Goal: Navigation & Orientation: Find specific page/section

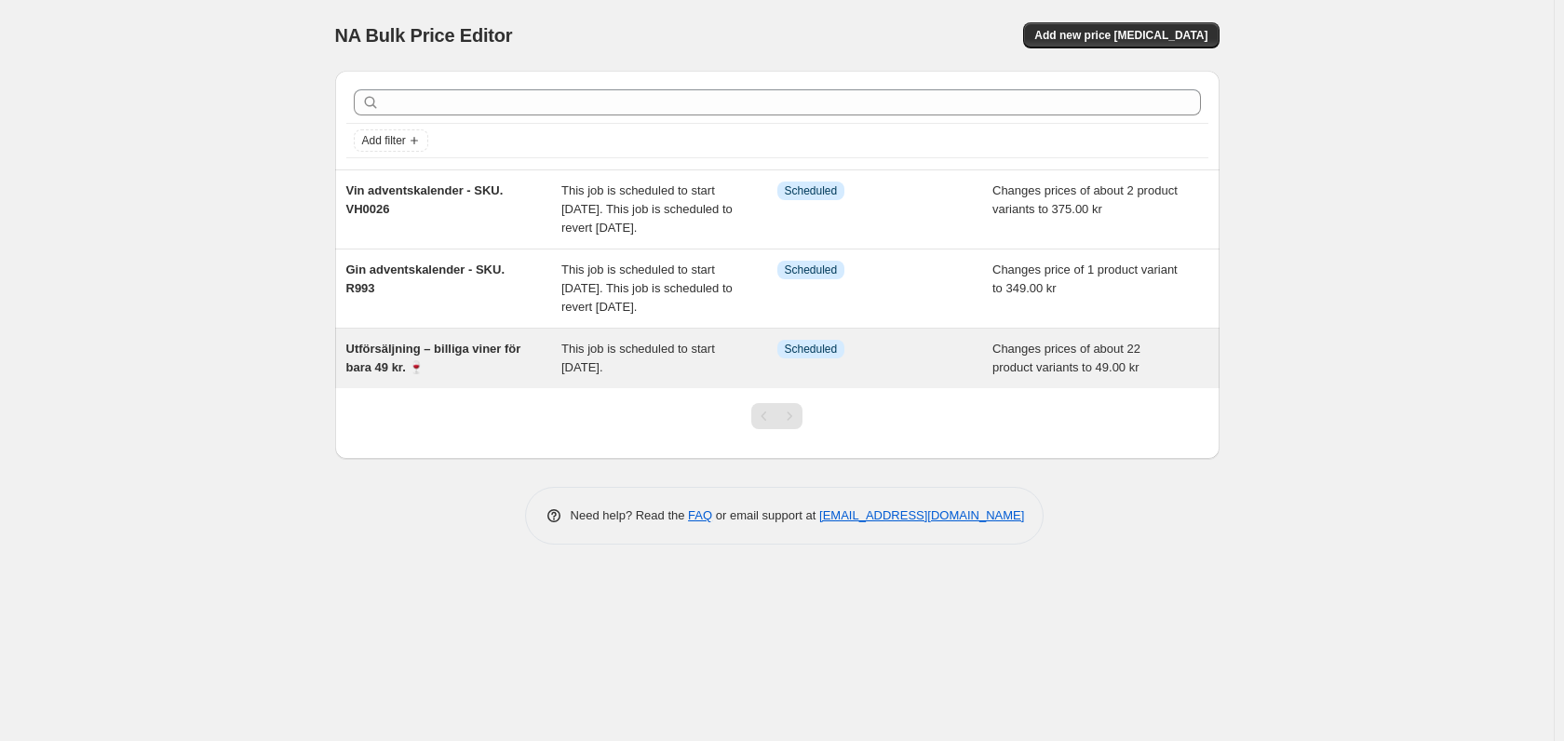
click at [438, 374] on span "Utförsäljning – billiga viner för bara 49 kr. 🍷" at bounding box center [433, 358] width 175 height 33
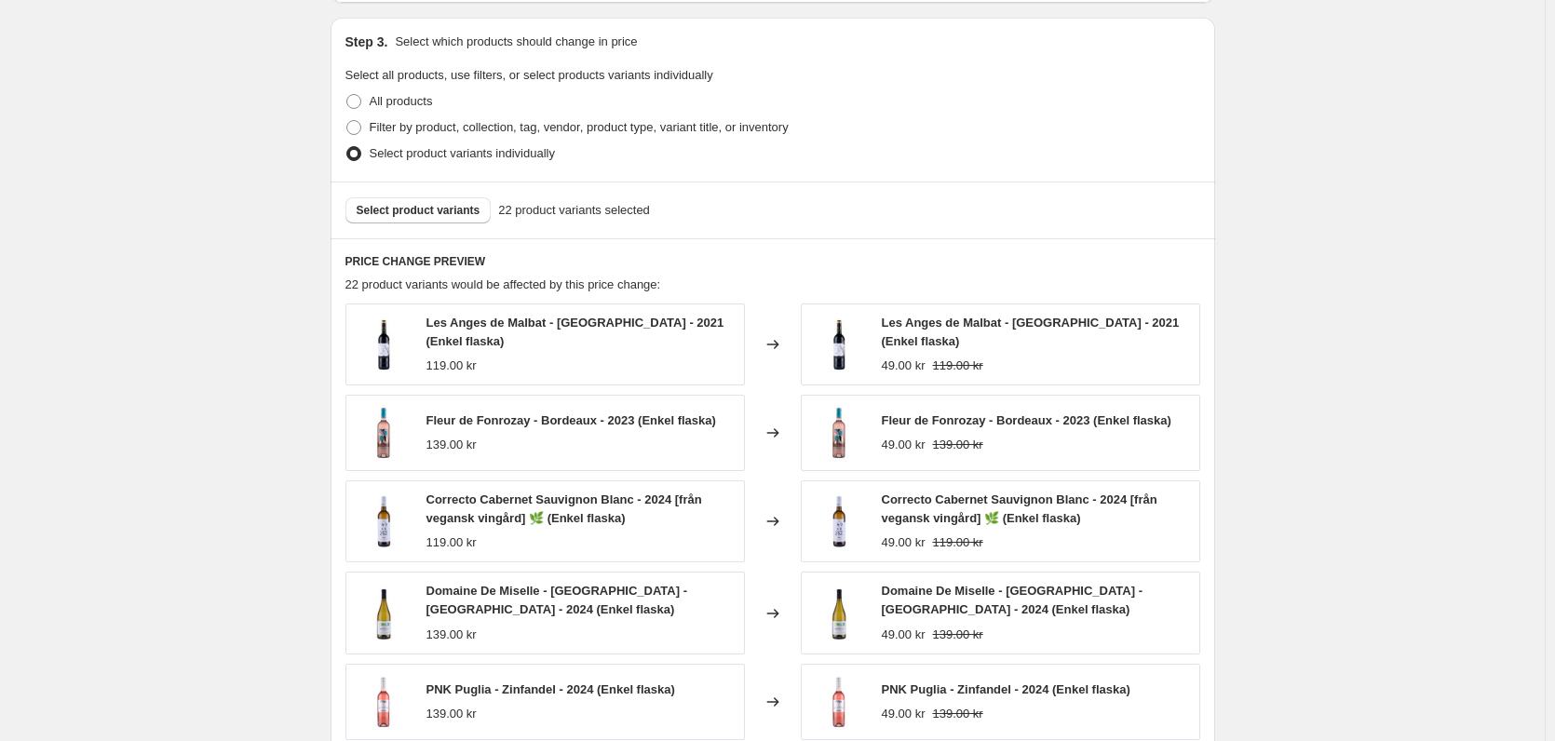
scroll to position [838, 0]
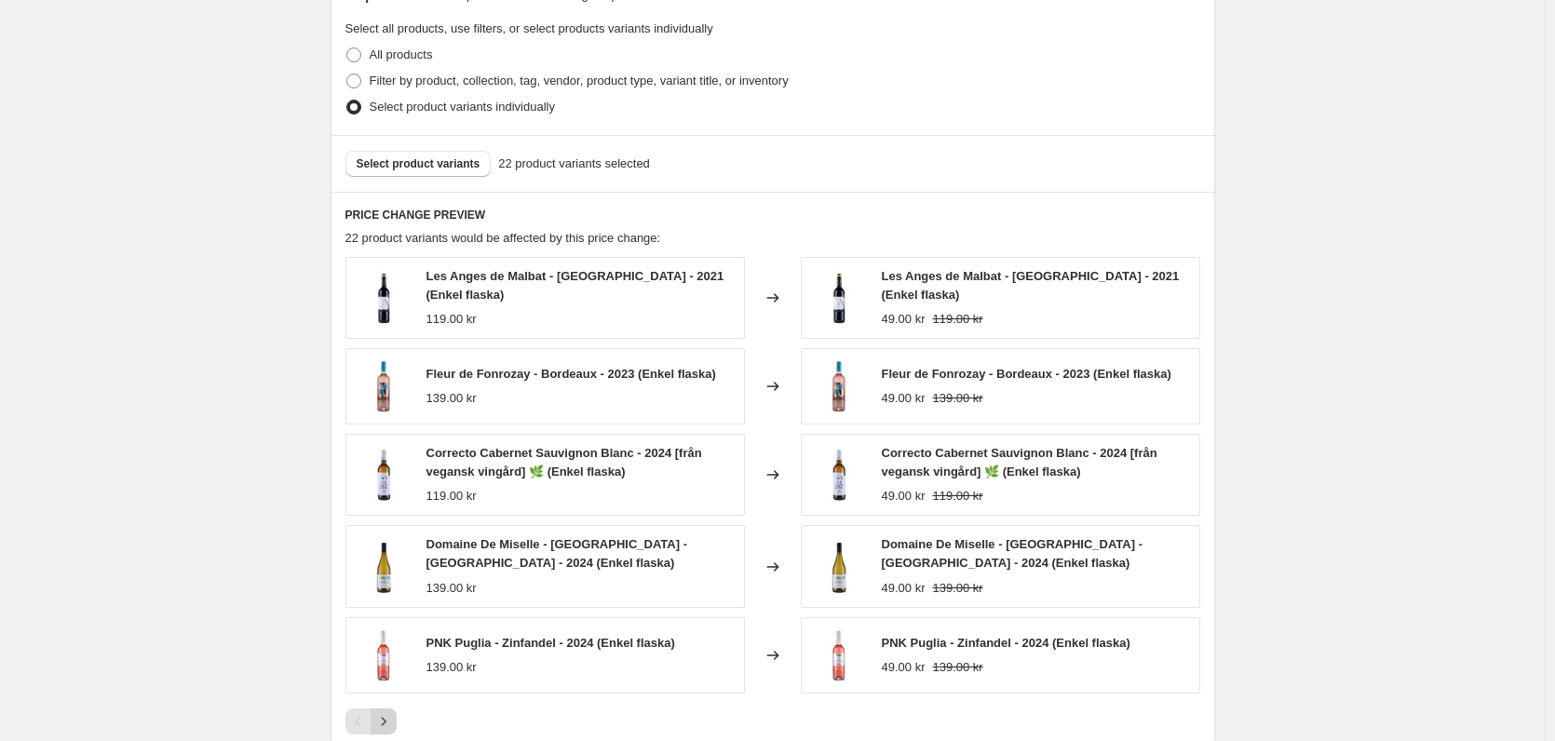
click at [385, 714] on icon "Next" at bounding box center [383, 721] width 19 height 19
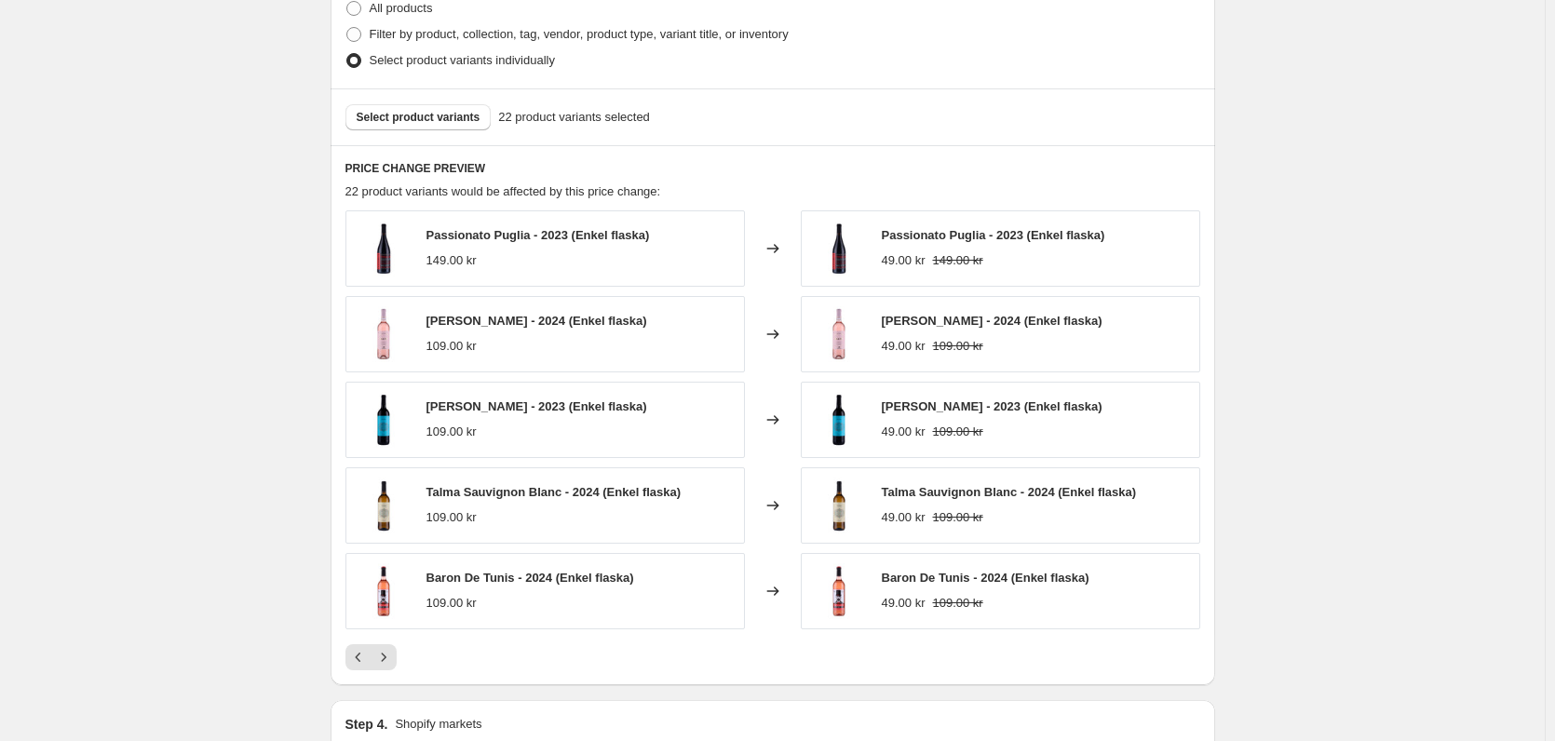
scroll to position [931, 0]
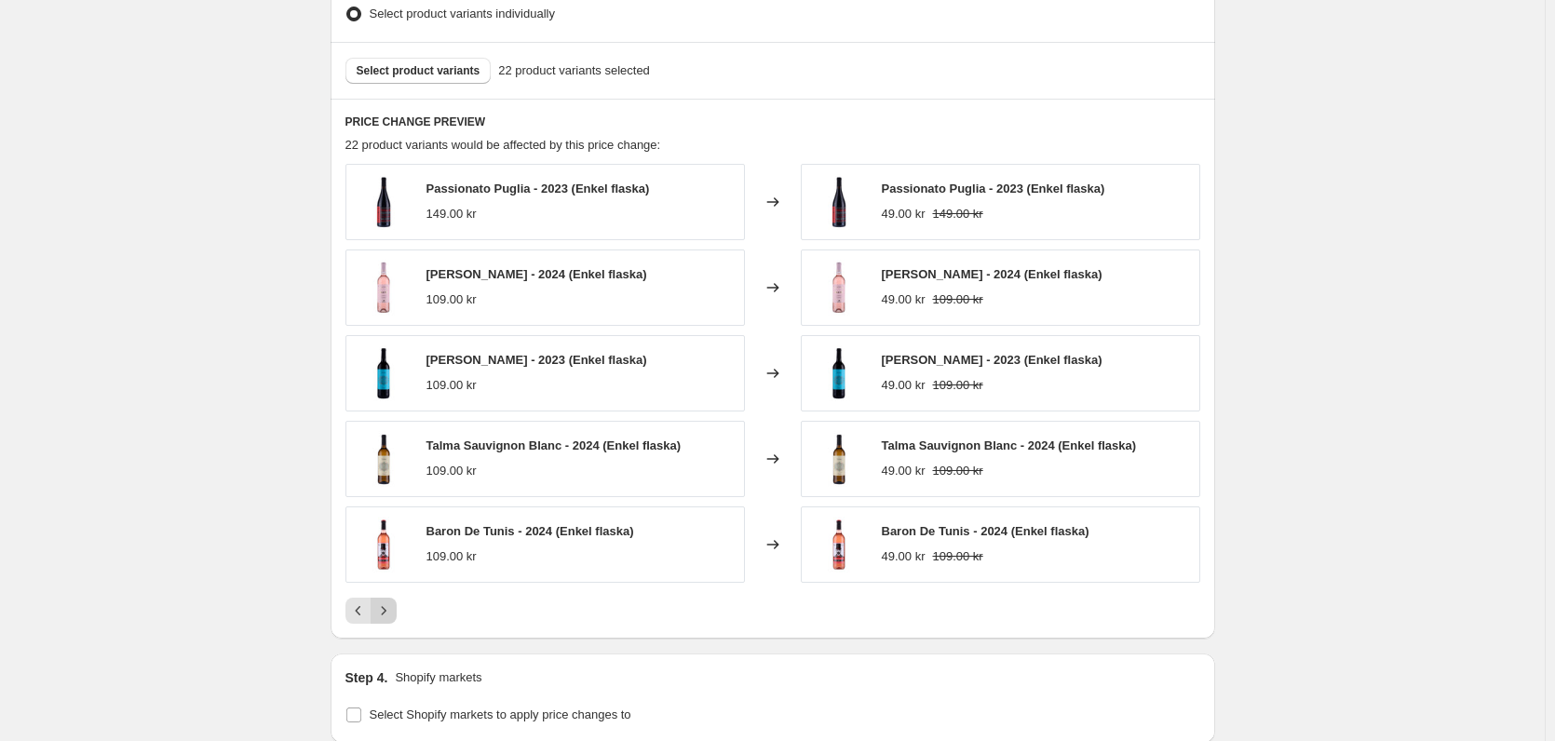
click at [385, 604] on icon "Next" at bounding box center [383, 610] width 19 height 19
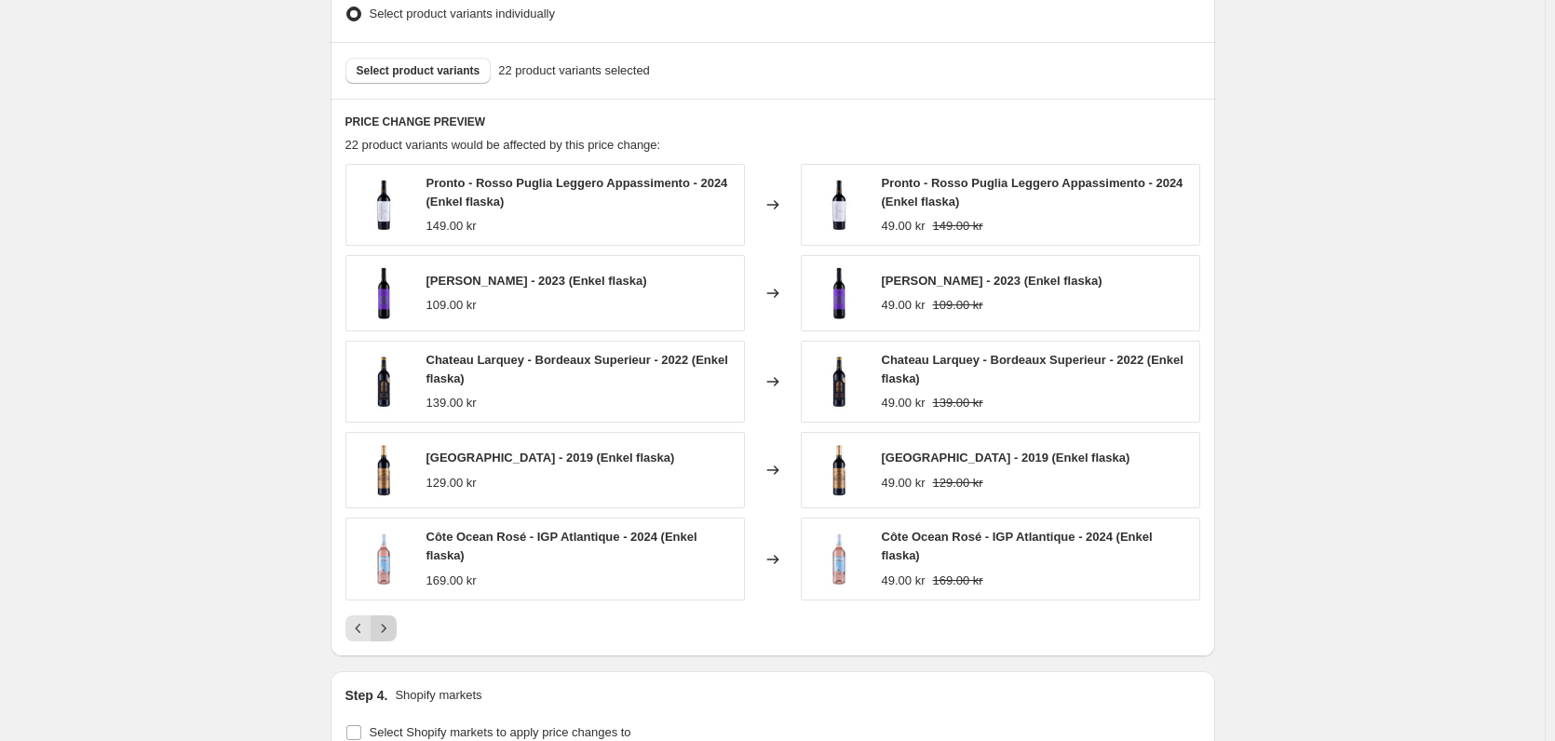
click at [385, 625] on icon "Next" at bounding box center [383, 628] width 19 height 19
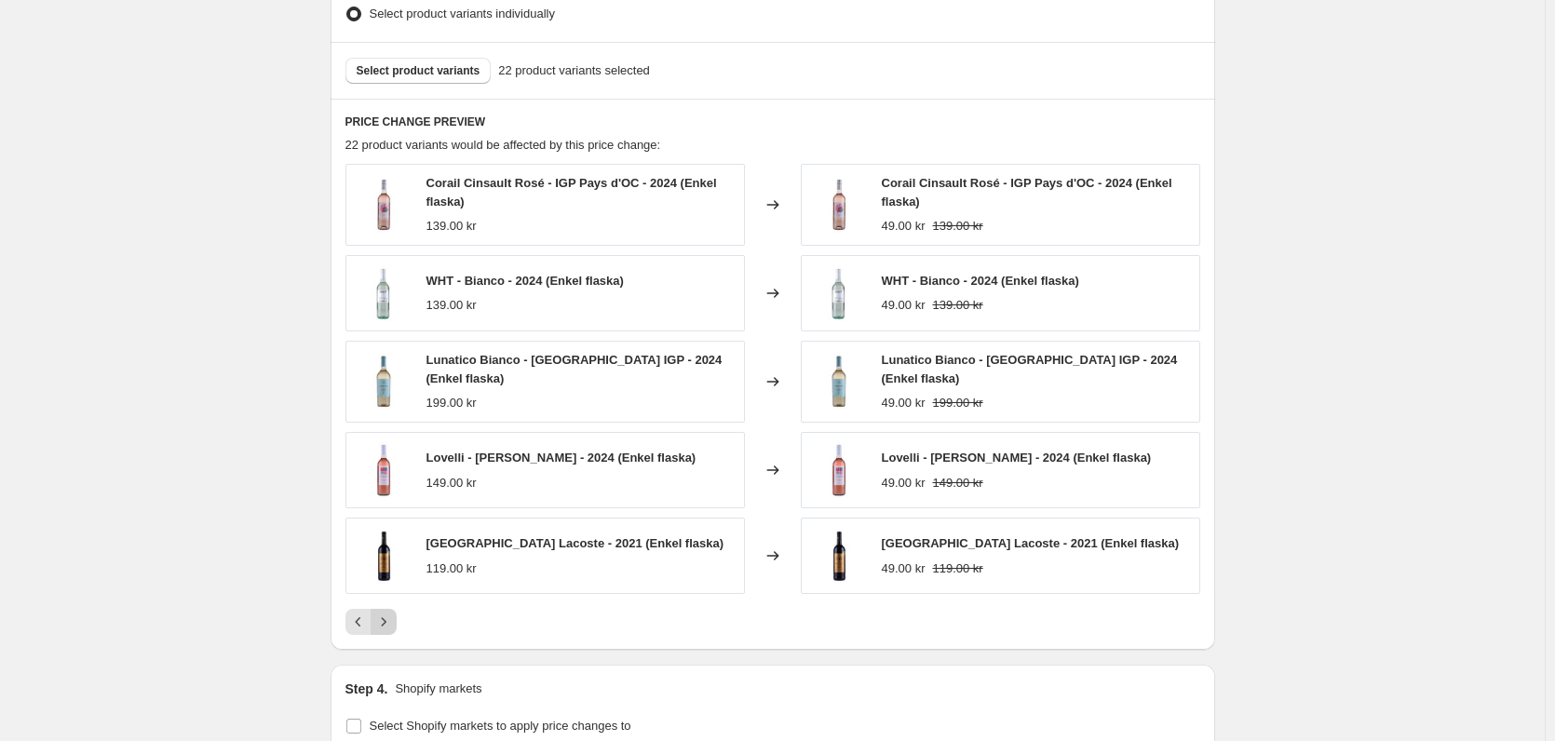
click at [391, 628] on button "Next" at bounding box center [384, 622] width 26 height 26
